Goal: Task Accomplishment & Management: Manage account settings

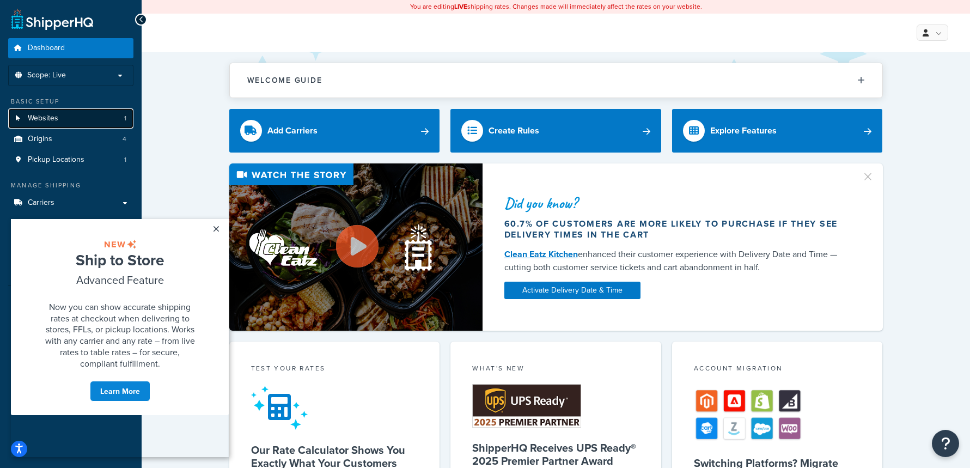
click at [76, 117] on link "Websites 1" at bounding box center [70, 118] width 125 height 20
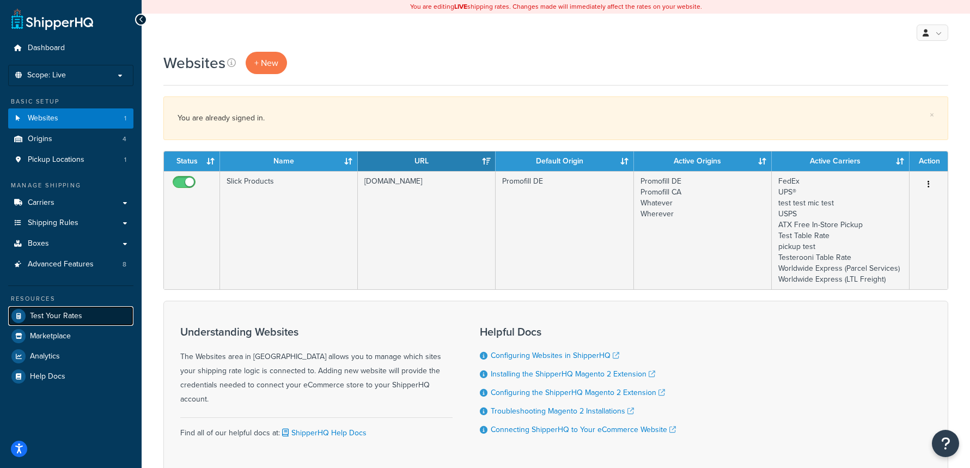
click at [76, 308] on link "Test Your Rates" at bounding box center [70, 316] width 125 height 20
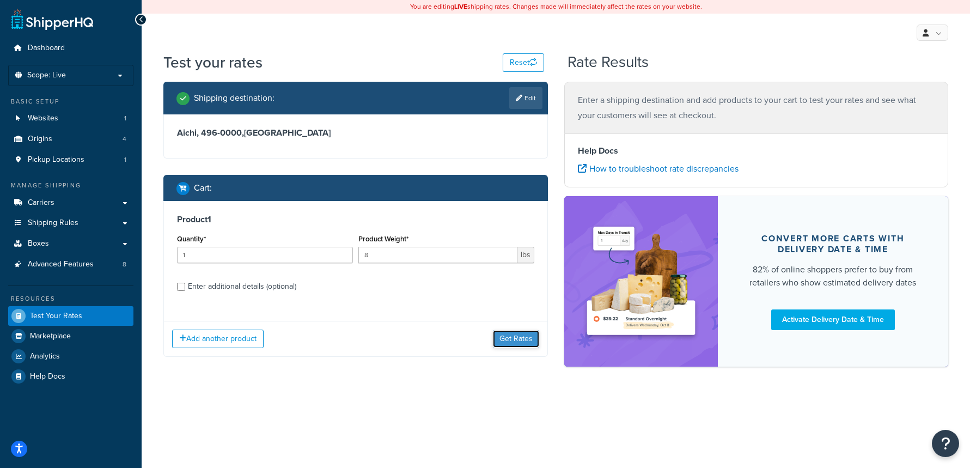
click at [526, 334] on button "Get Rates" at bounding box center [516, 338] width 46 height 17
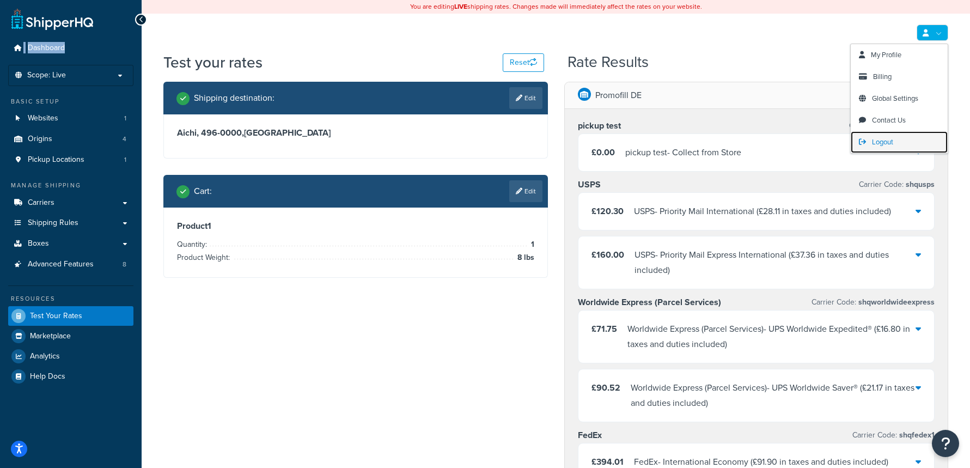
drag, startPoint x: 887, startPoint y: 141, endPoint x: 873, endPoint y: 132, distance: 15.9
click at [887, 141] on span "Logout" at bounding box center [882, 142] width 21 height 10
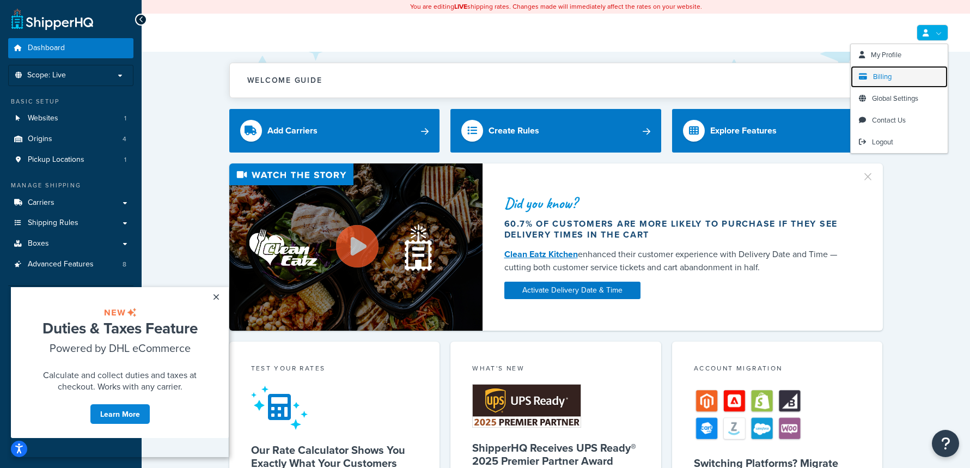
click at [896, 74] on link "Billing" at bounding box center [899, 77] width 97 height 22
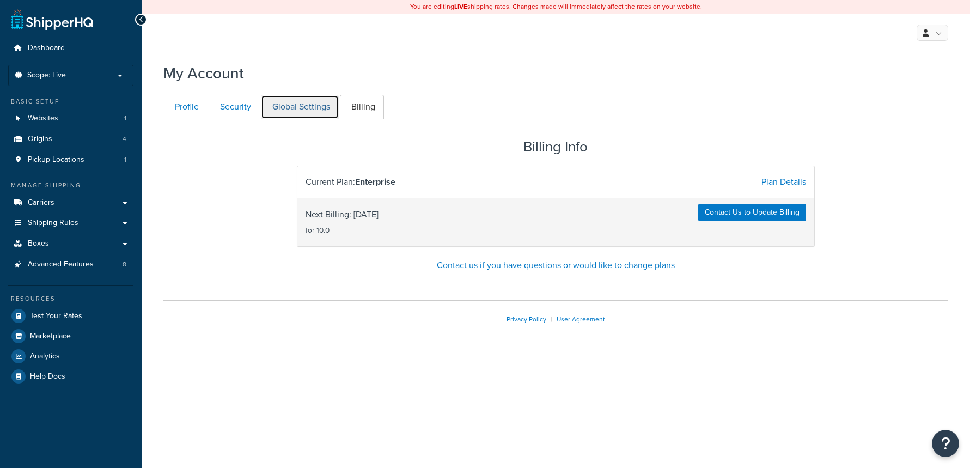
click at [301, 109] on link "Global Settings" at bounding box center [300, 107] width 78 height 25
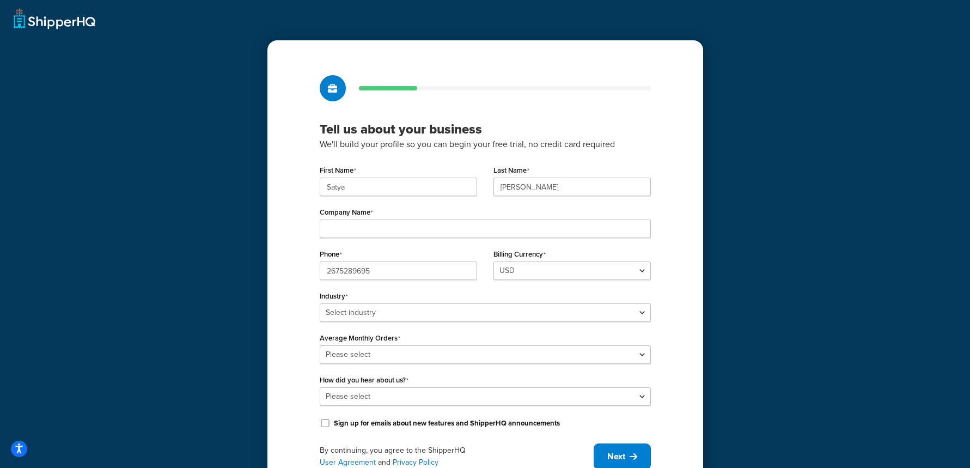
scroll to position [1, 0]
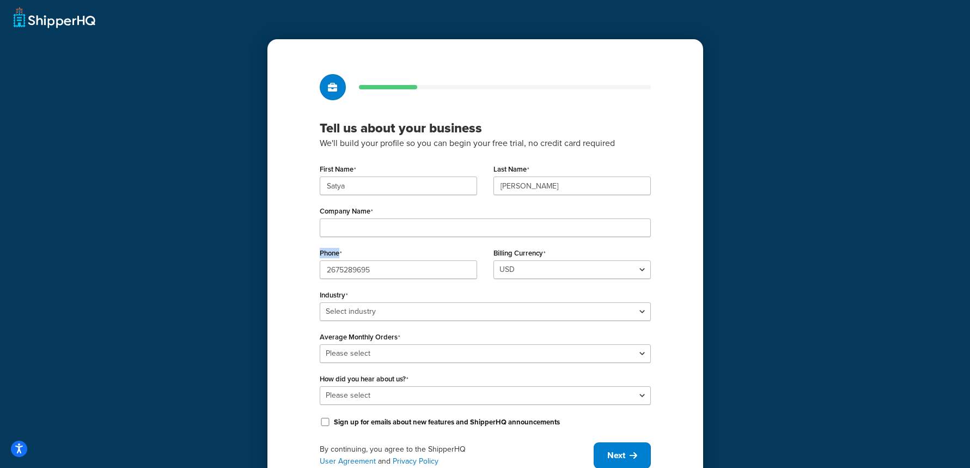
drag, startPoint x: 324, startPoint y: 252, endPoint x: 280, endPoint y: 251, distance: 44.1
click at [280, 251] on div "Tell us about your business We'll build your profile so you can begin your free…" at bounding box center [485, 271] width 436 height 464
copy label "Phone"
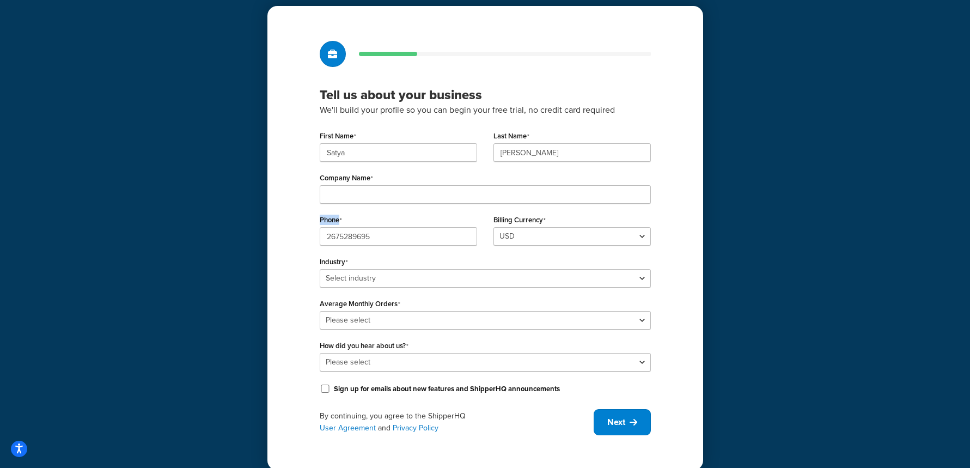
scroll to position [36, 0]
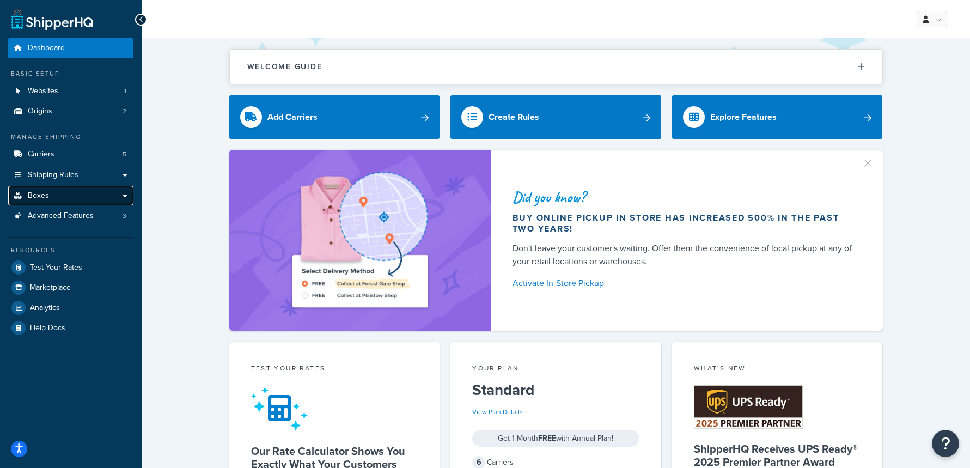
click at [66, 198] on link "Boxes" at bounding box center [70, 196] width 125 height 20
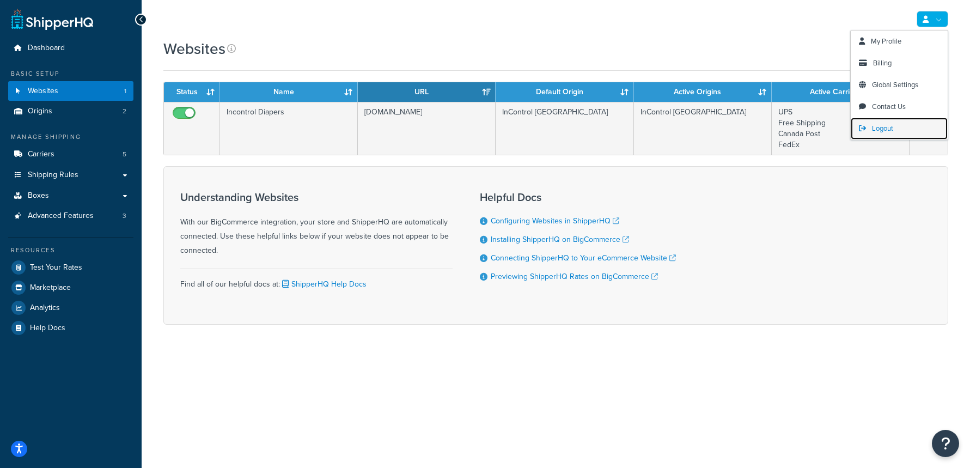
click at [903, 125] on link "Logout" at bounding box center [899, 129] width 97 height 22
